Goal: Information Seeking & Learning: Find contact information

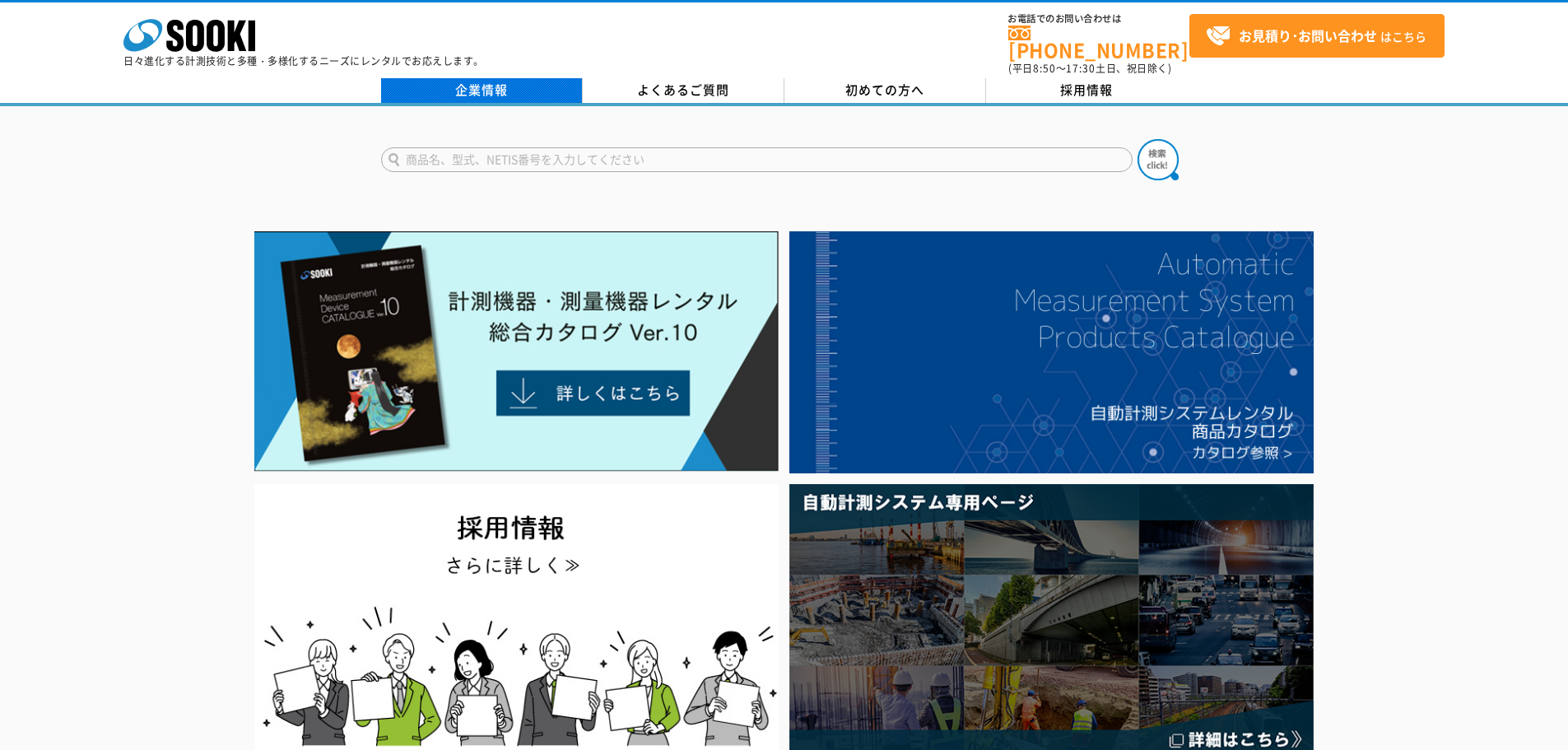
click at [428, 84] on link "企業情報" at bounding box center [482, 90] width 202 height 25
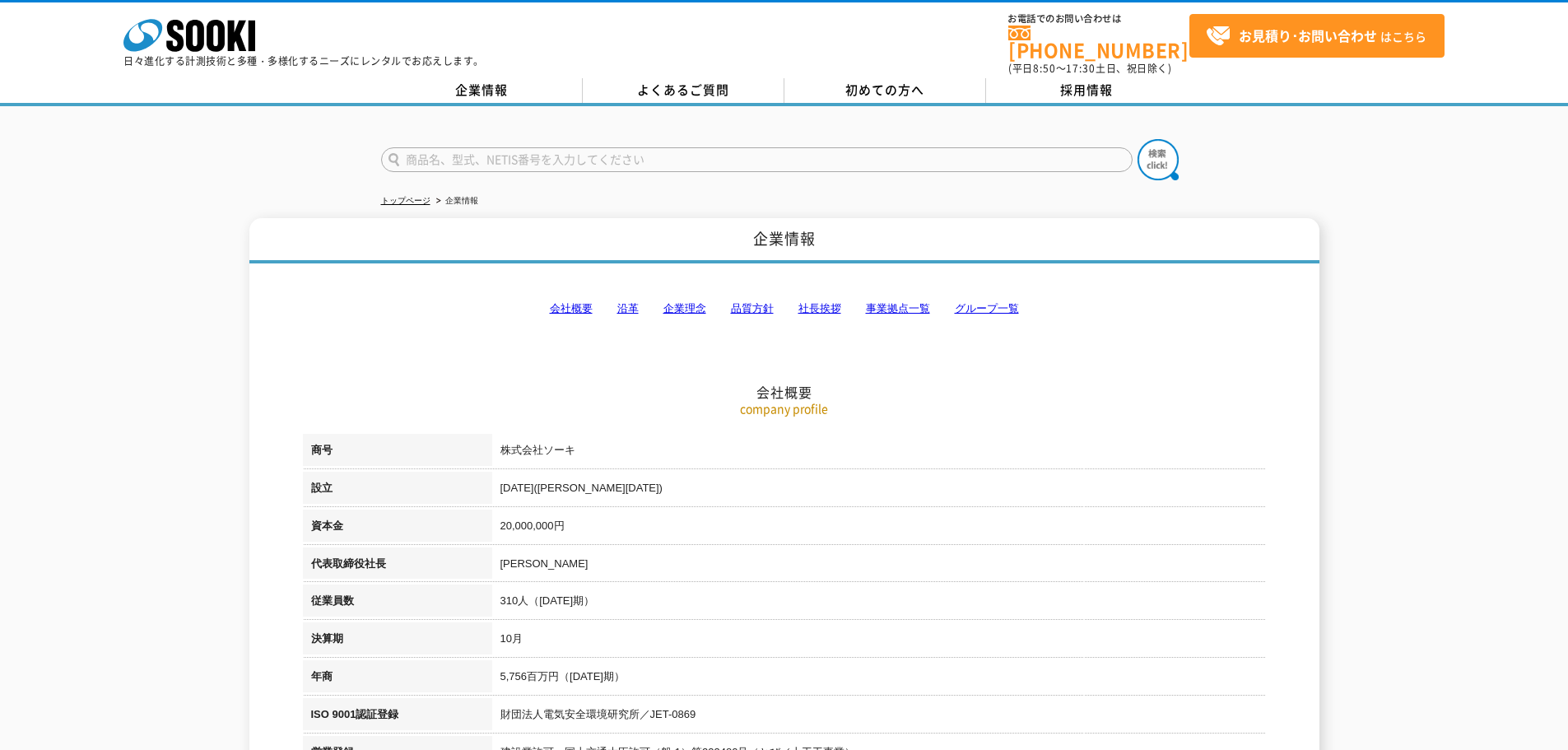
click at [894, 302] on link "事業拠点一覧" at bounding box center [898, 308] width 65 height 12
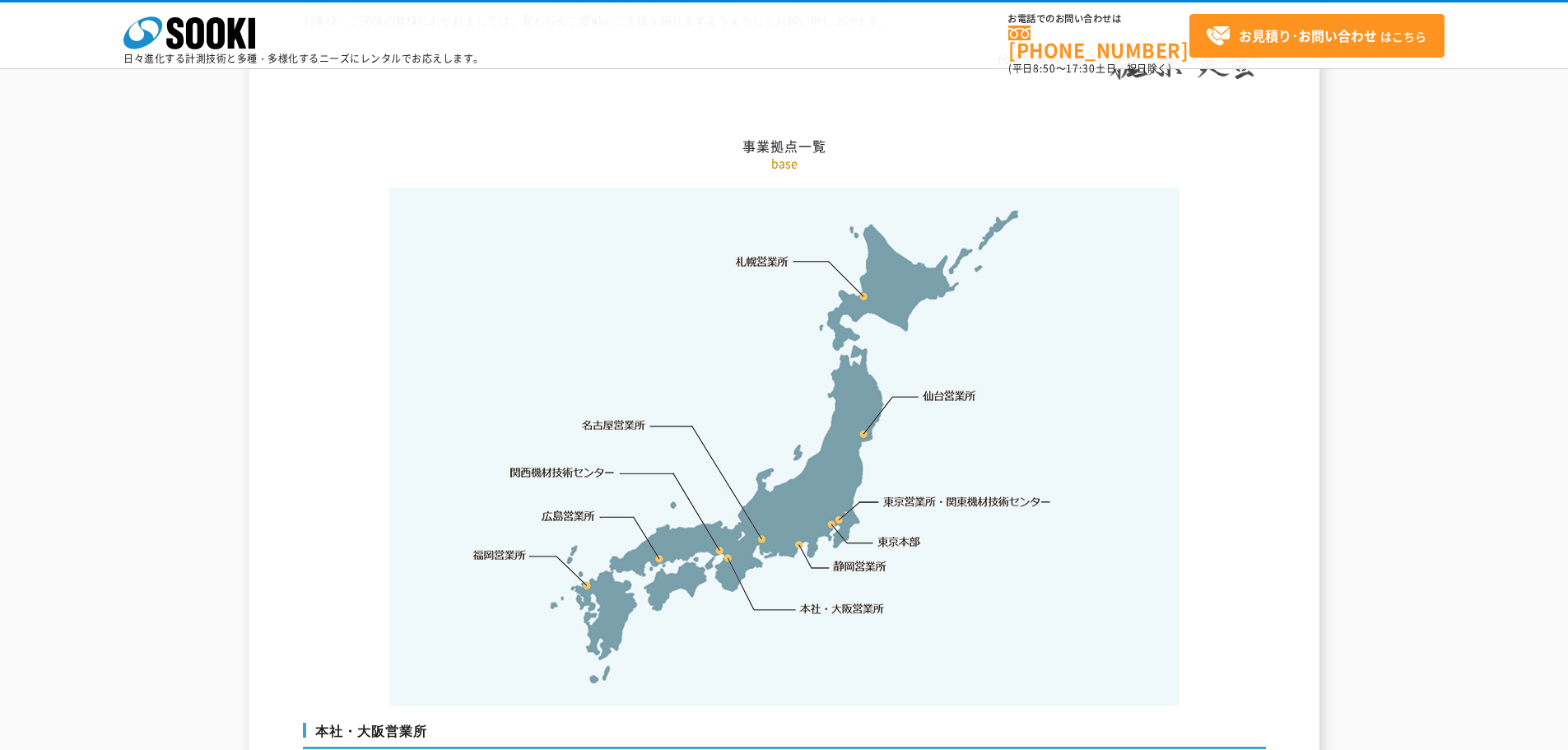
scroll to position [3306, 0]
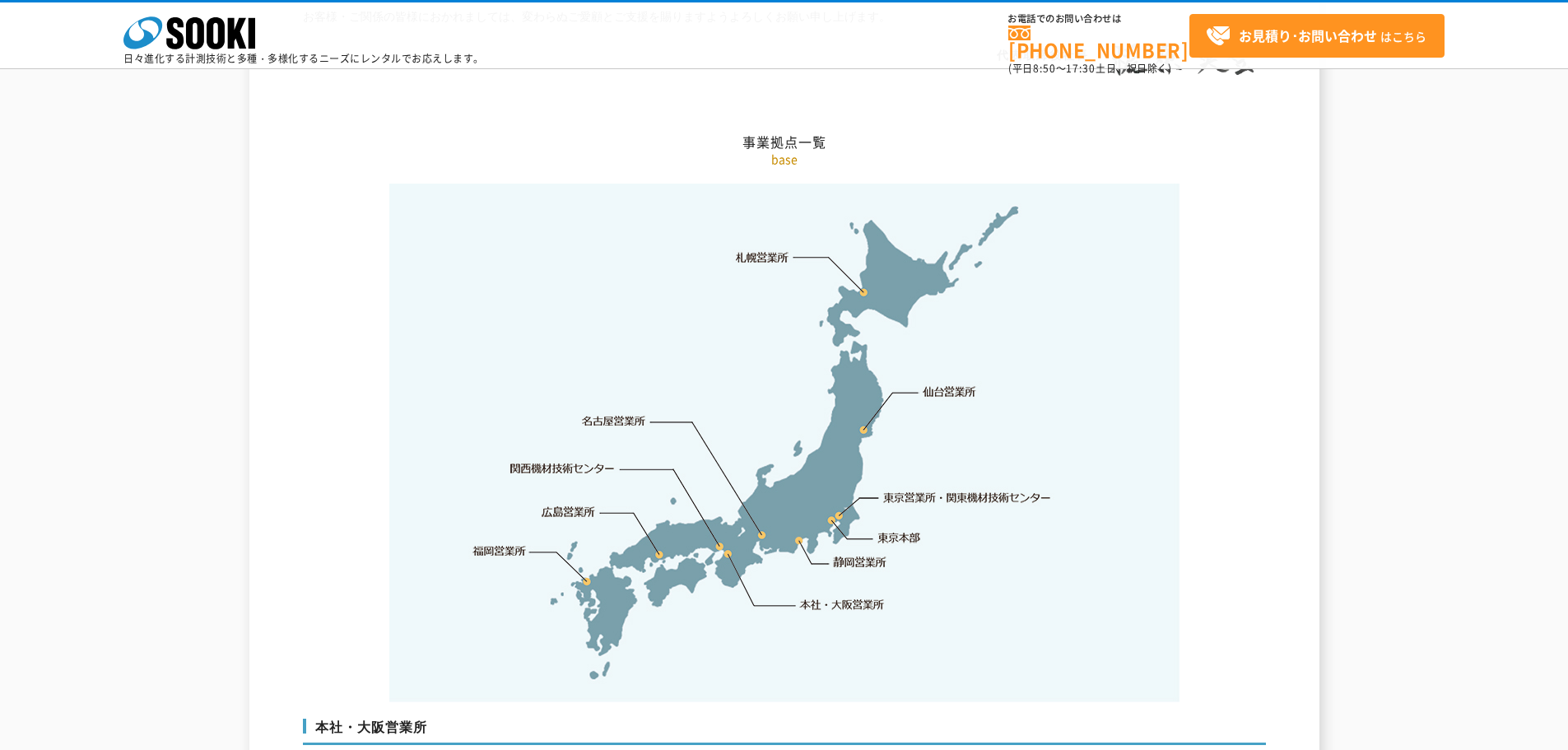
click at [918, 489] on link "東京営業所・関東機材技術センター" at bounding box center [969, 497] width 169 height 17
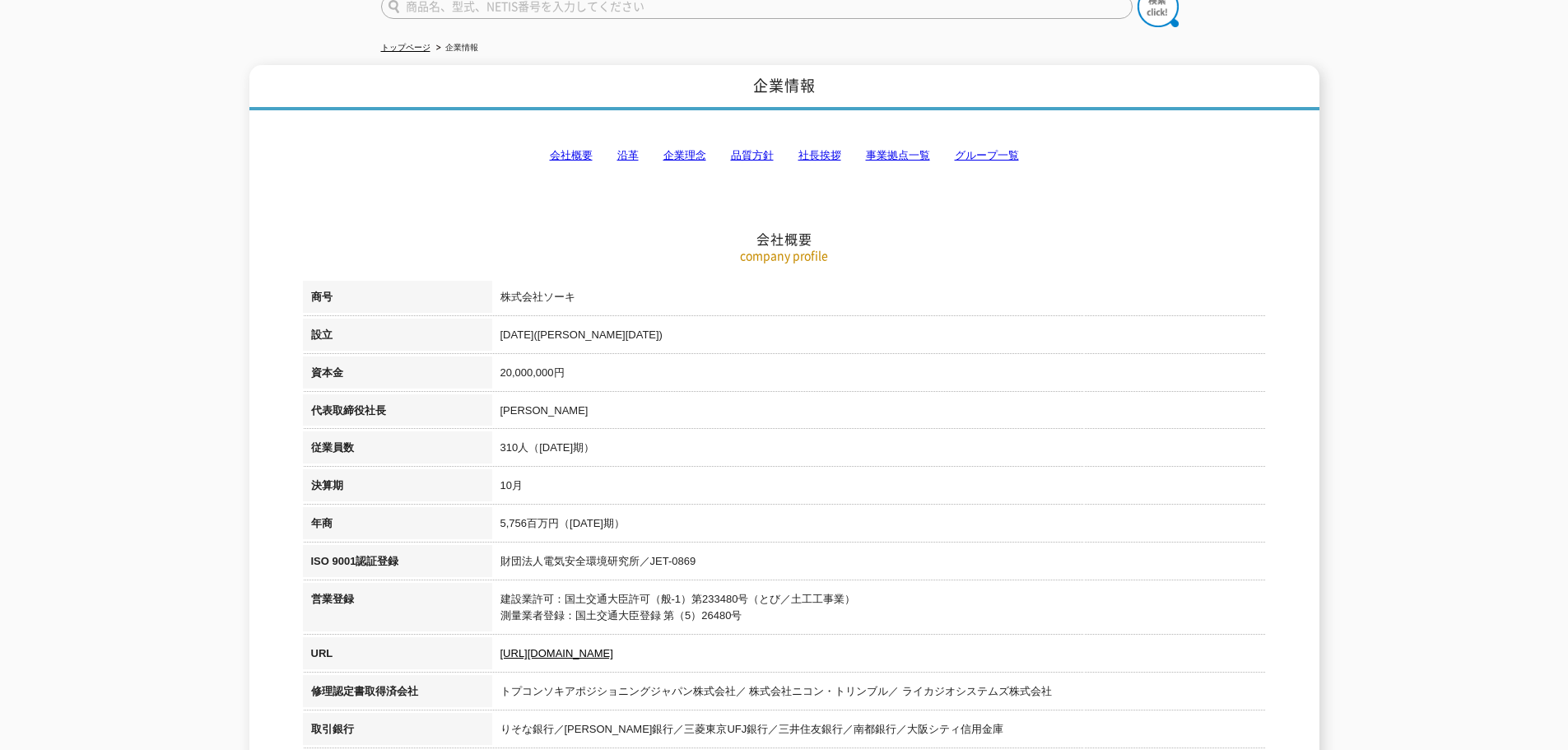
scroll to position [0, 0]
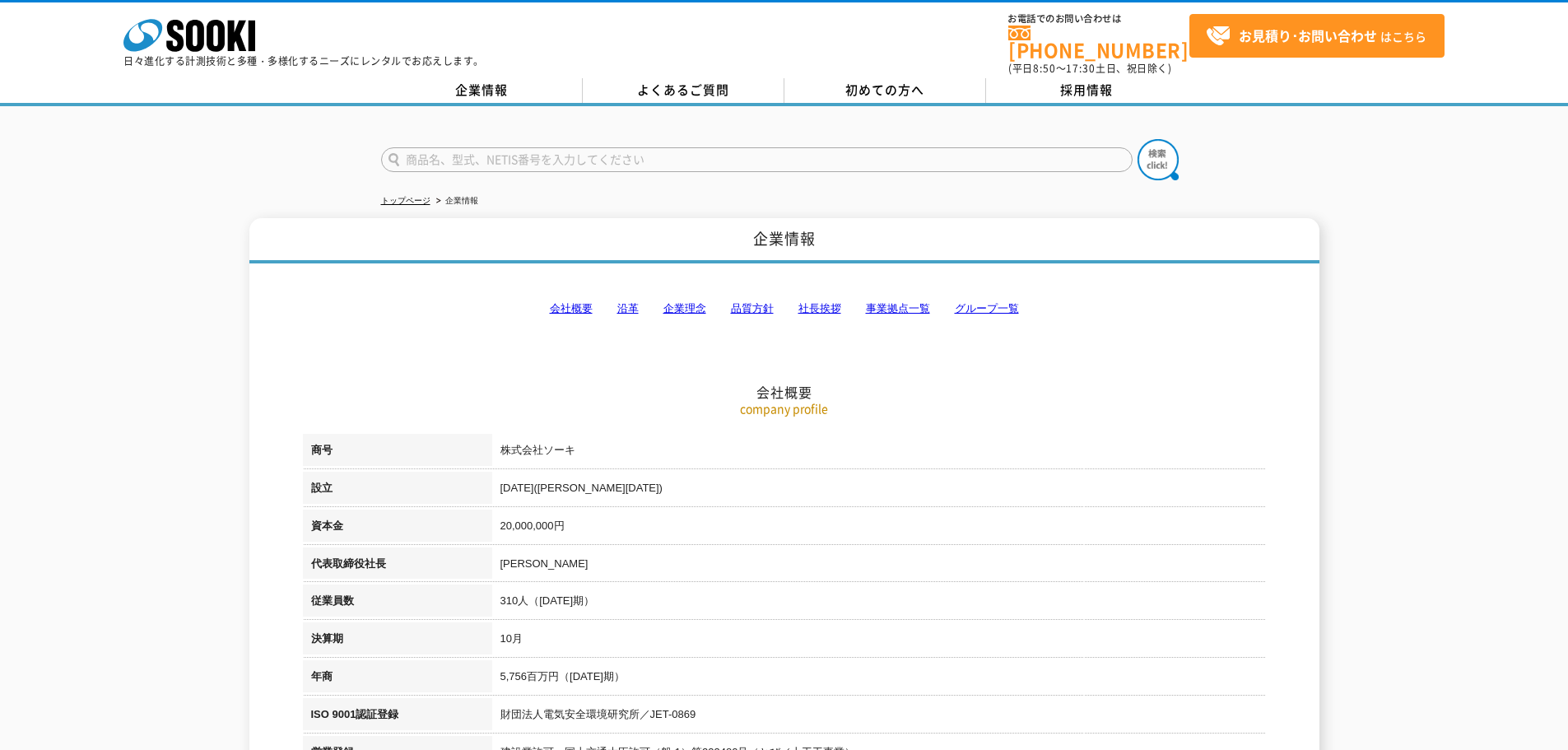
click at [583, 302] on link "会社概要" at bounding box center [571, 308] width 42 height 12
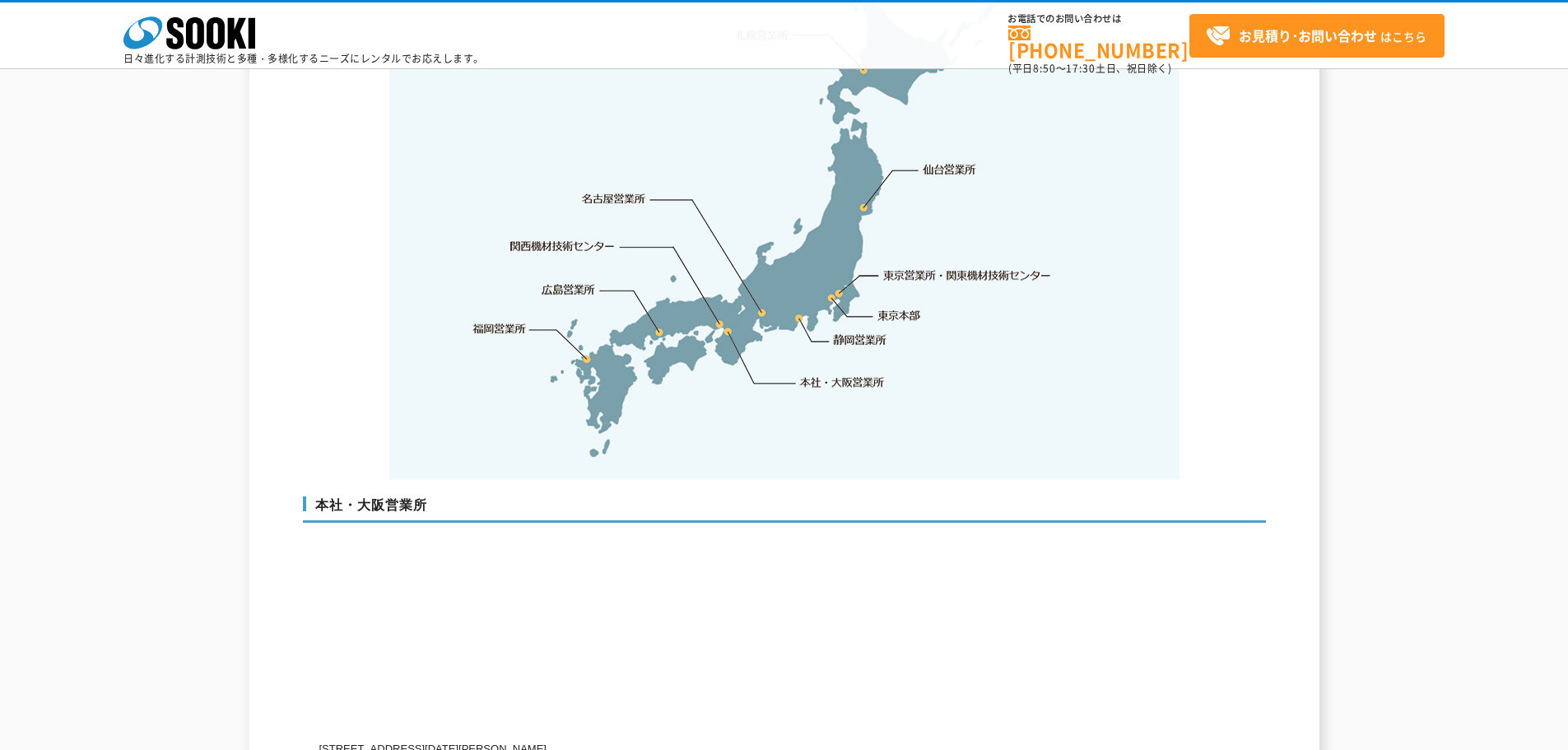
scroll to position [3858, 0]
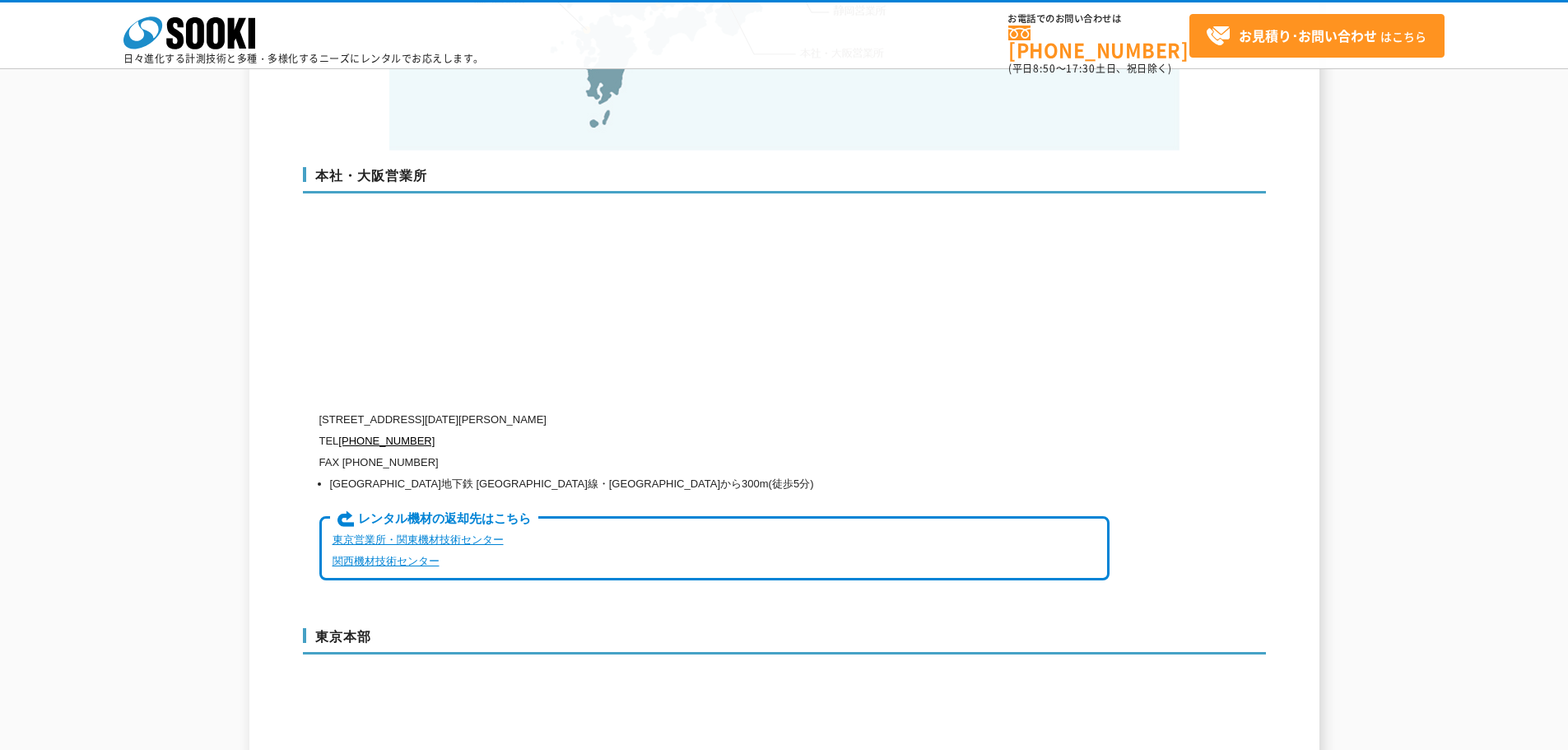
click at [453, 533] on link "東京営業所・関東機材技術センター" at bounding box center [418, 539] width 171 height 12
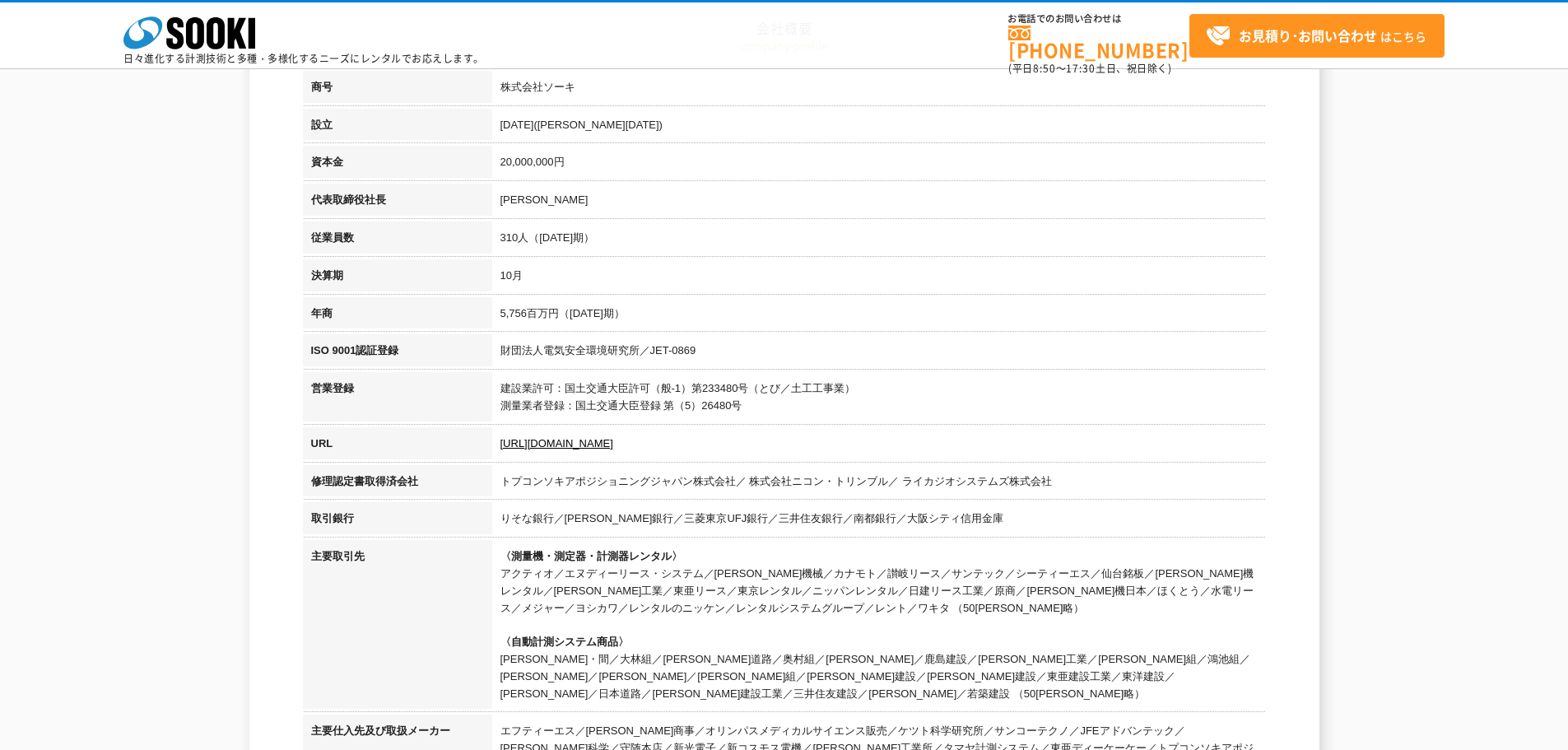
scroll to position [0, 0]
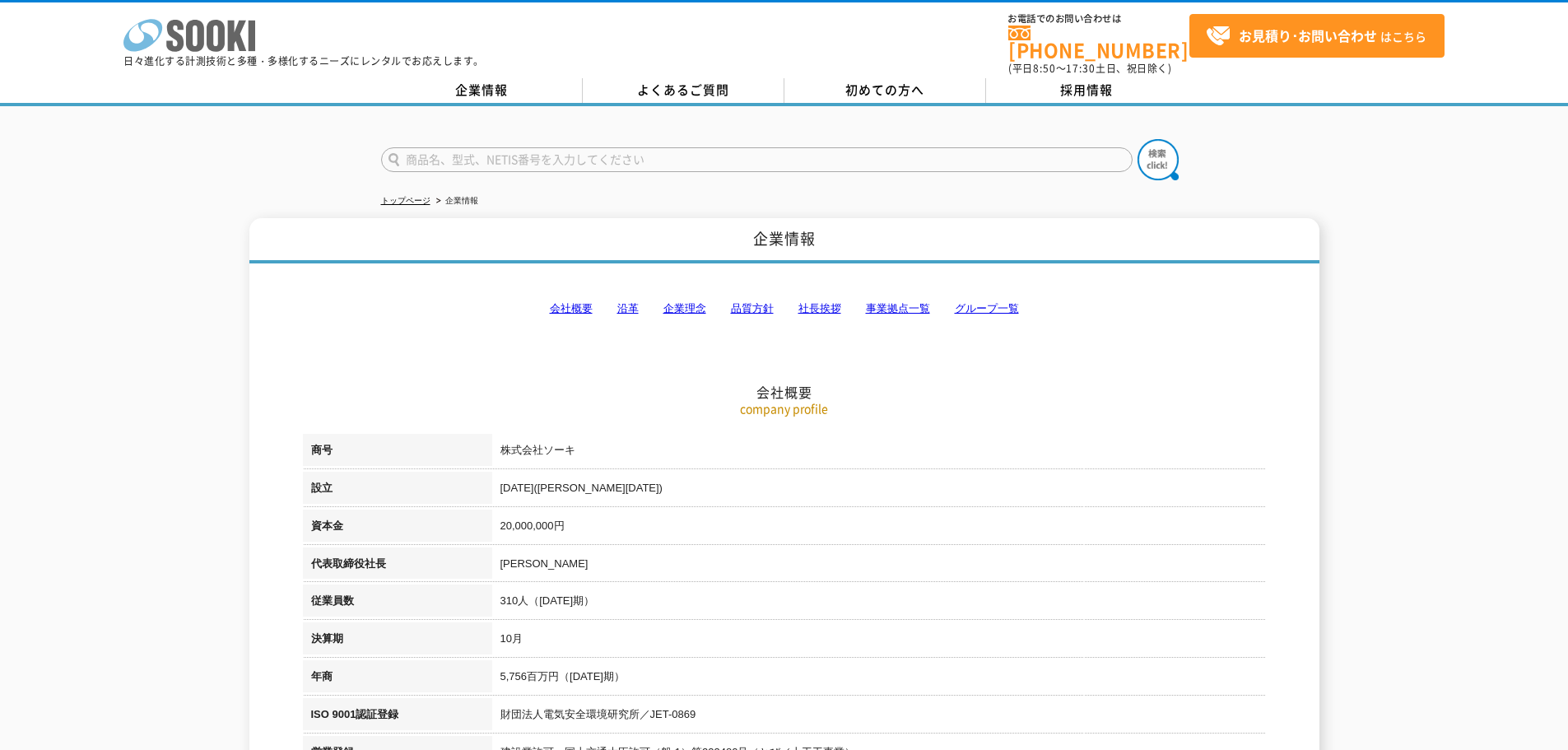
click at [178, 36] on icon at bounding box center [175, 35] width 18 height 32
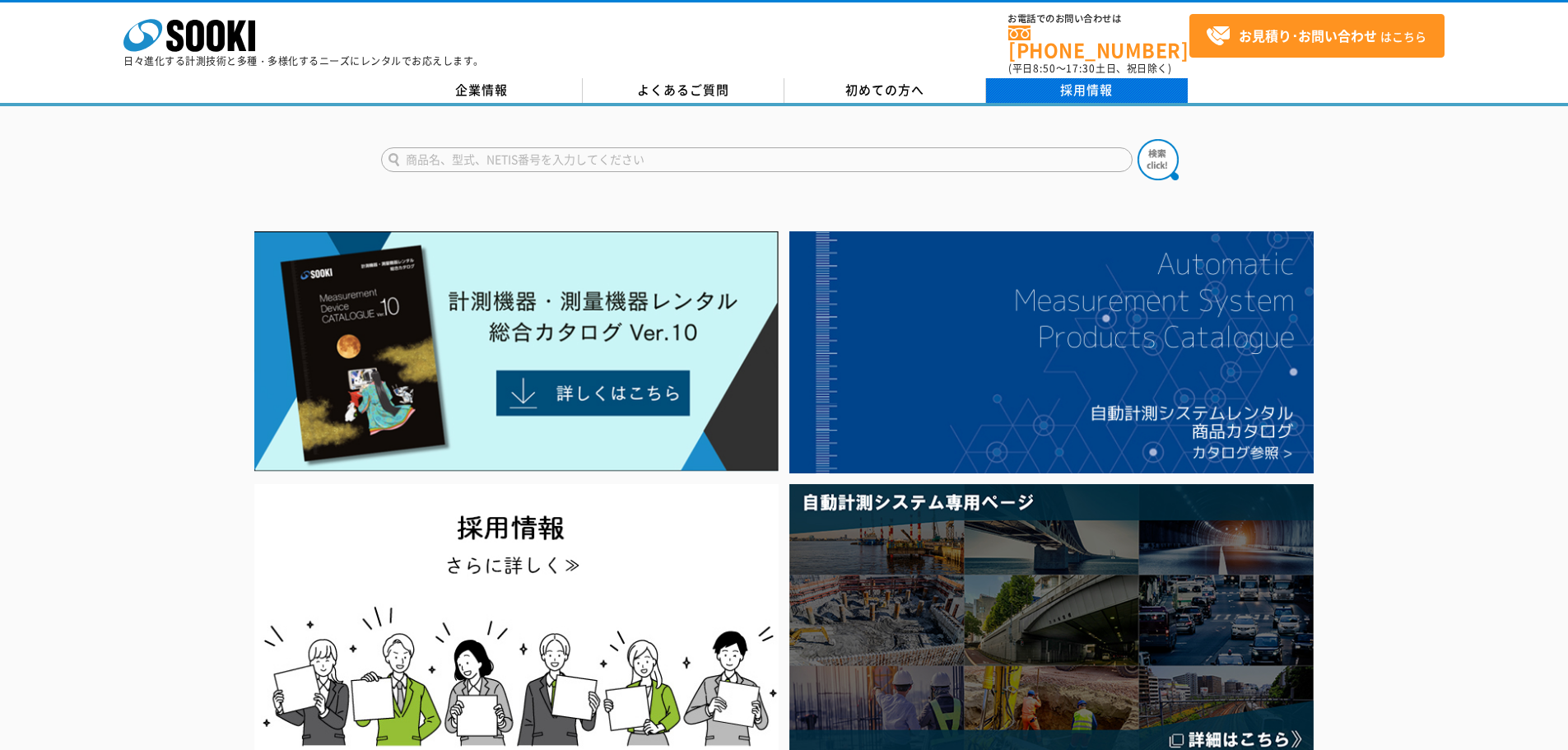
click at [1058, 88] on link "採用情報" at bounding box center [1087, 90] width 202 height 25
